Goal: Find specific page/section: Find specific page/section

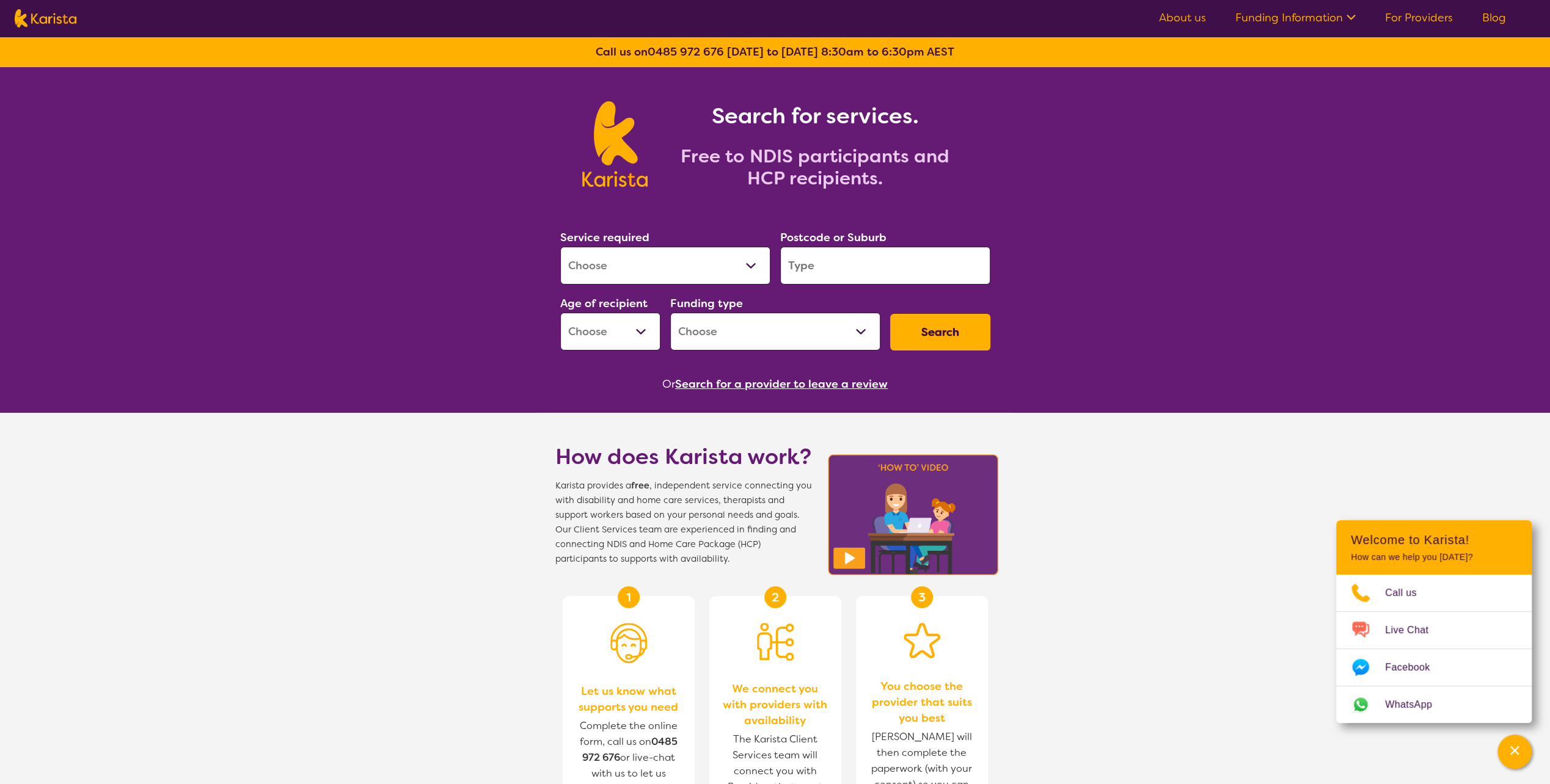
click at [653, 273] on select "Allied Health Assistant Assessment ([MEDICAL_DATA] or [MEDICAL_DATA]) Behaviour…" at bounding box center [665, 265] width 210 height 38
click at [834, 262] on input "search" at bounding box center [884, 265] width 210 height 38
click at [801, 270] on input "search" at bounding box center [884, 265] width 210 height 38
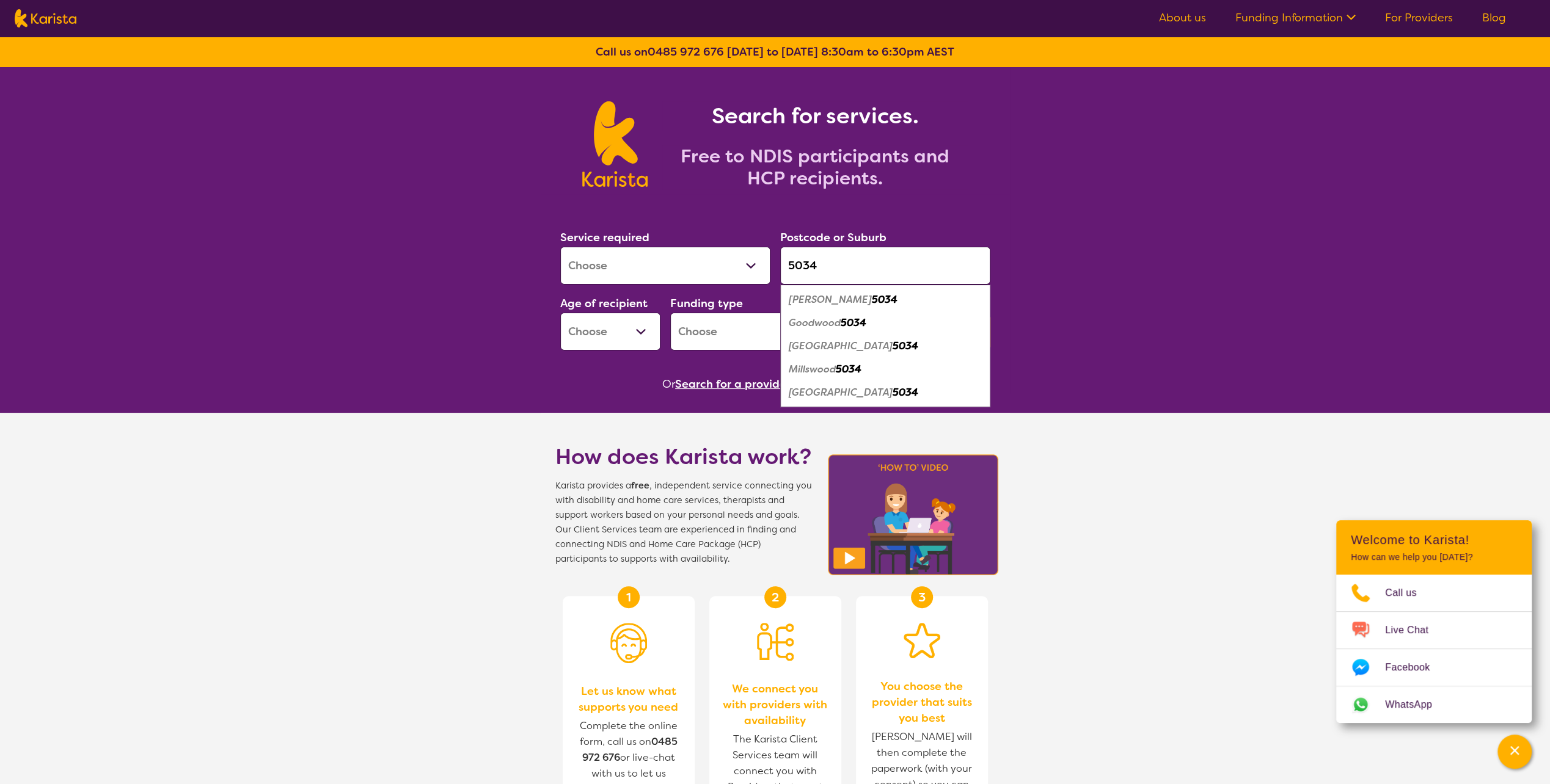
type input "5034"
click at [818, 395] on em "[GEOGRAPHIC_DATA]" at bounding box center [841, 392] width 104 height 13
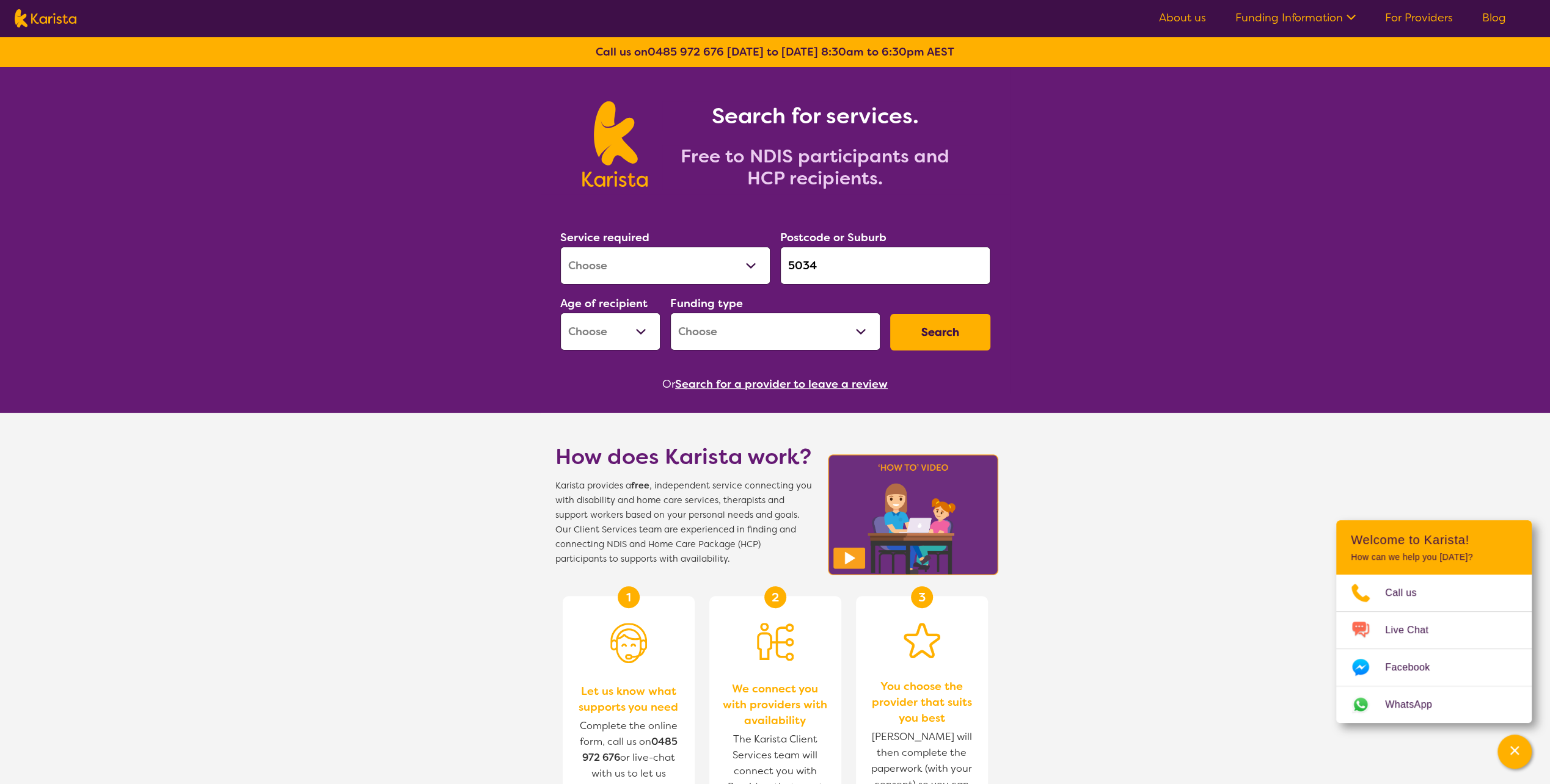
click at [925, 332] on button "Search" at bounding box center [940, 333] width 100 height 37
click at [860, 330] on select "Home Care Package (HCP) National Disability Insurance Scheme (NDIS) I don't know" at bounding box center [775, 331] width 210 height 38
select select "NDIS"
click at [670, 312] on select "Home Care Package (HCP) National Disability Insurance Scheme (NDIS) I don't know" at bounding box center [775, 331] width 210 height 38
click at [932, 336] on button "Search" at bounding box center [940, 333] width 100 height 37
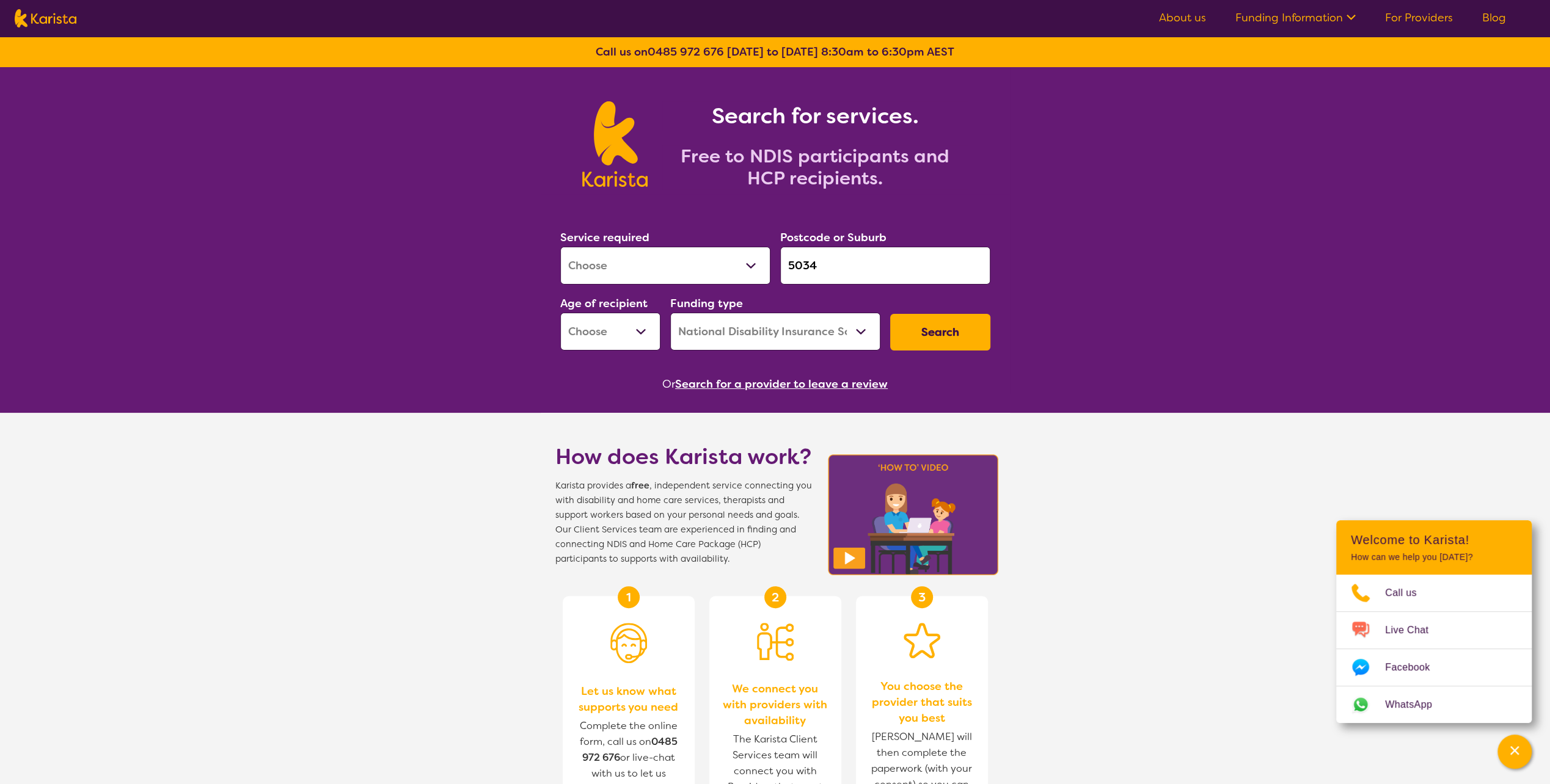
click at [827, 266] on input "5034" at bounding box center [884, 265] width 210 height 38
click at [941, 332] on button "Search" at bounding box center [940, 333] width 100 height 37
click at [940, 335] on button "Search" at bounding box center [940, 333] width 100 height 37
